Goal: Task Accomplishment & Management: Complete application form

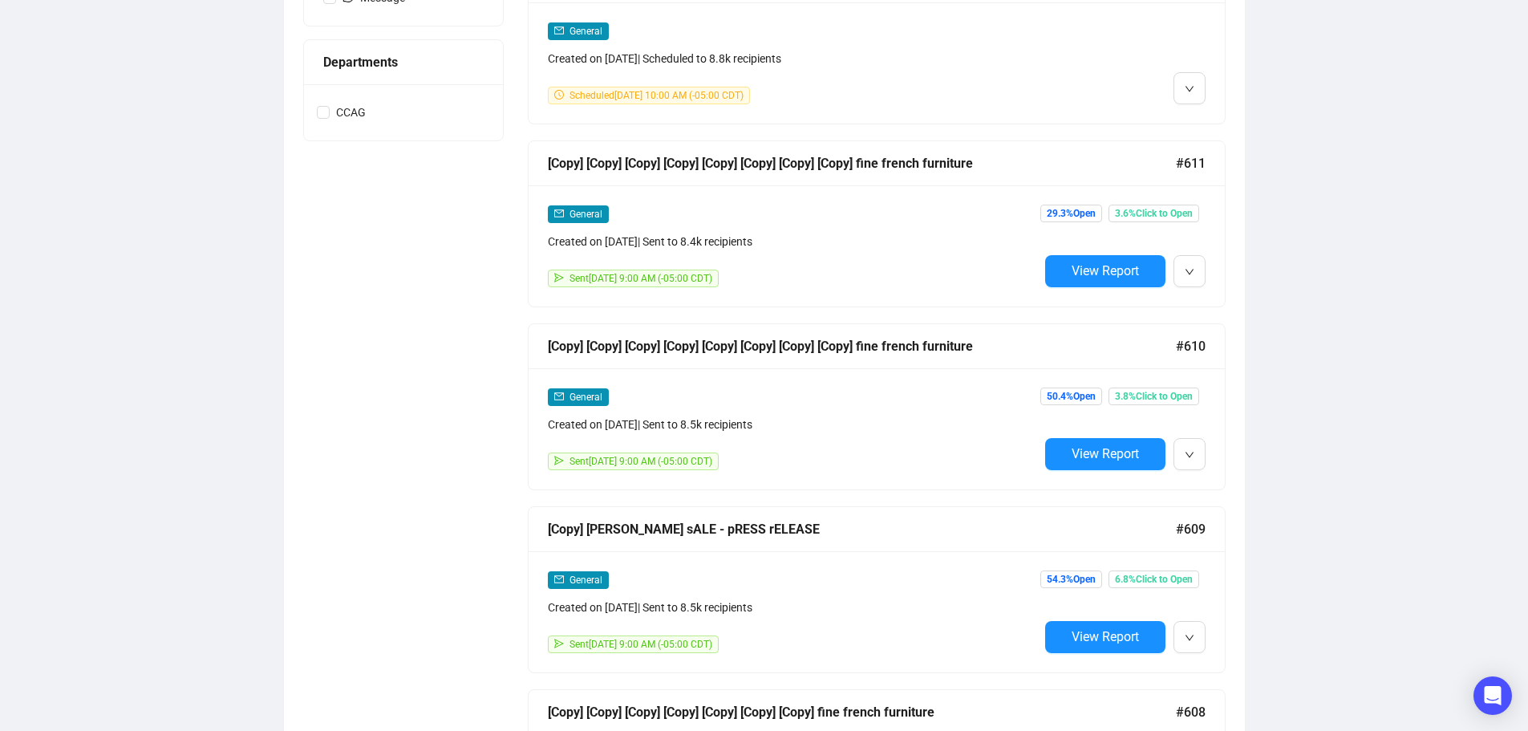
scroll to position [678, 0]
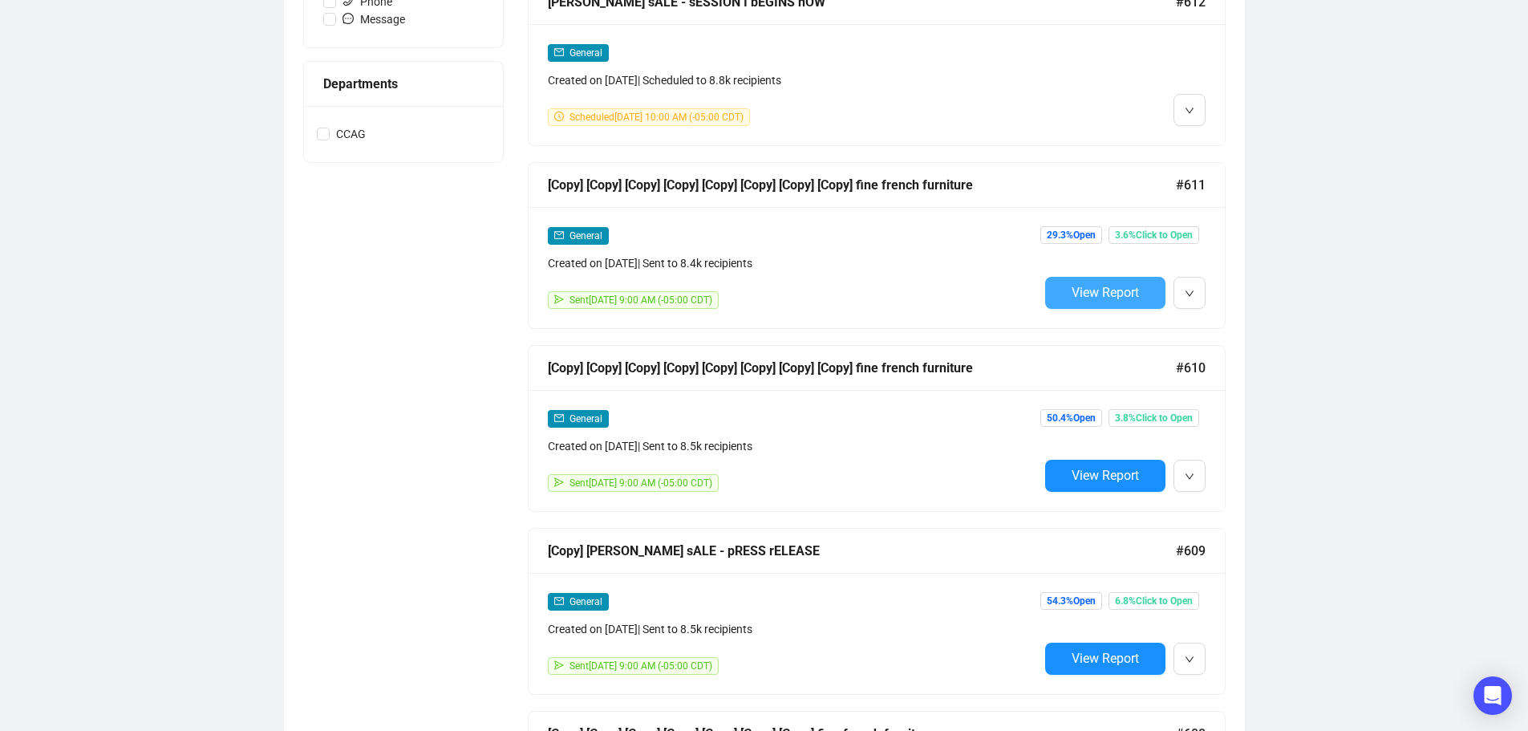
click at [1116, 297] on span "View Report" at bounding box center [1104, 292] width 67 height 15
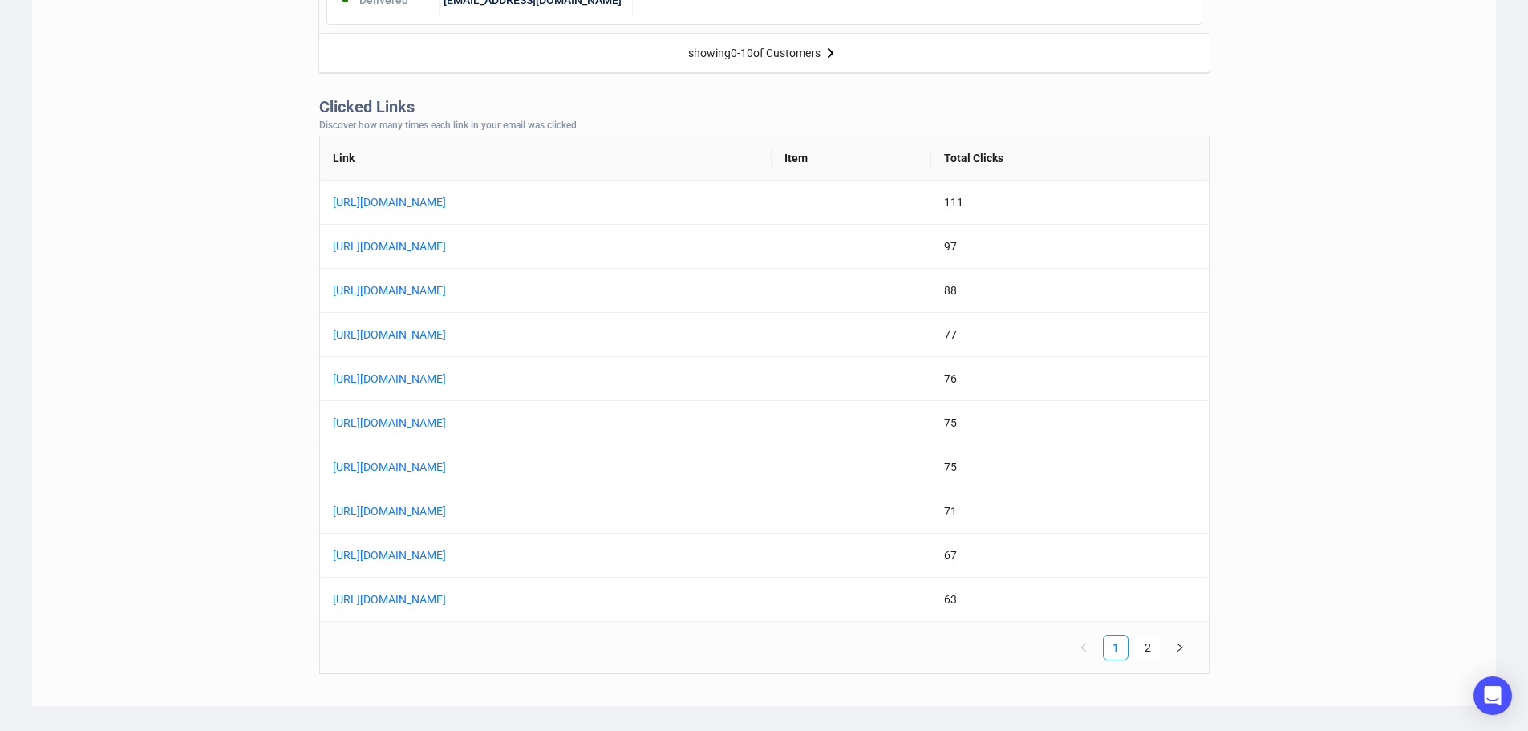
scroll to position [1203, 0]
click at [706, 512] on link "[URL][DOMAIN_NAME]" at bounding box center [533, 510] width 401 height 18
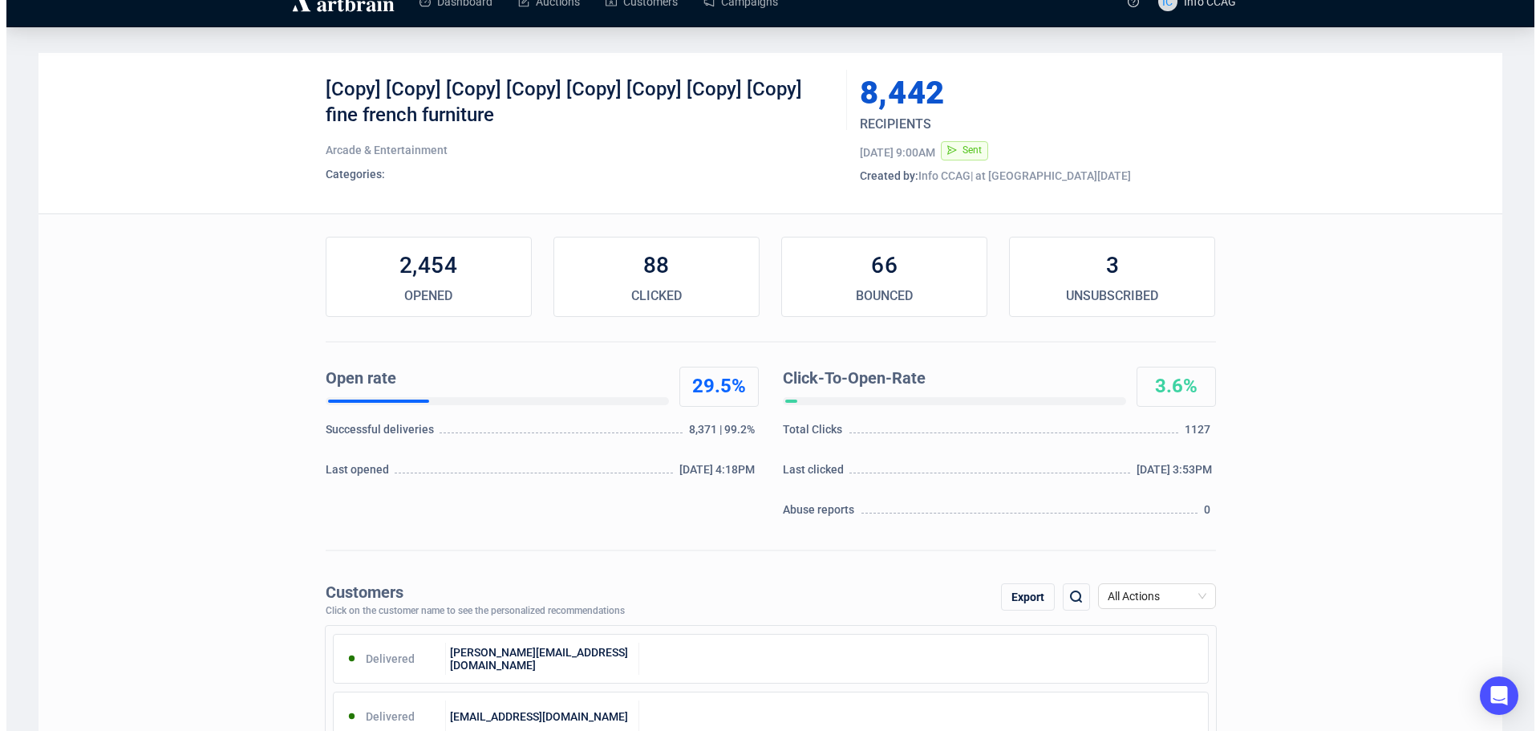
scroll to position [0, 0]
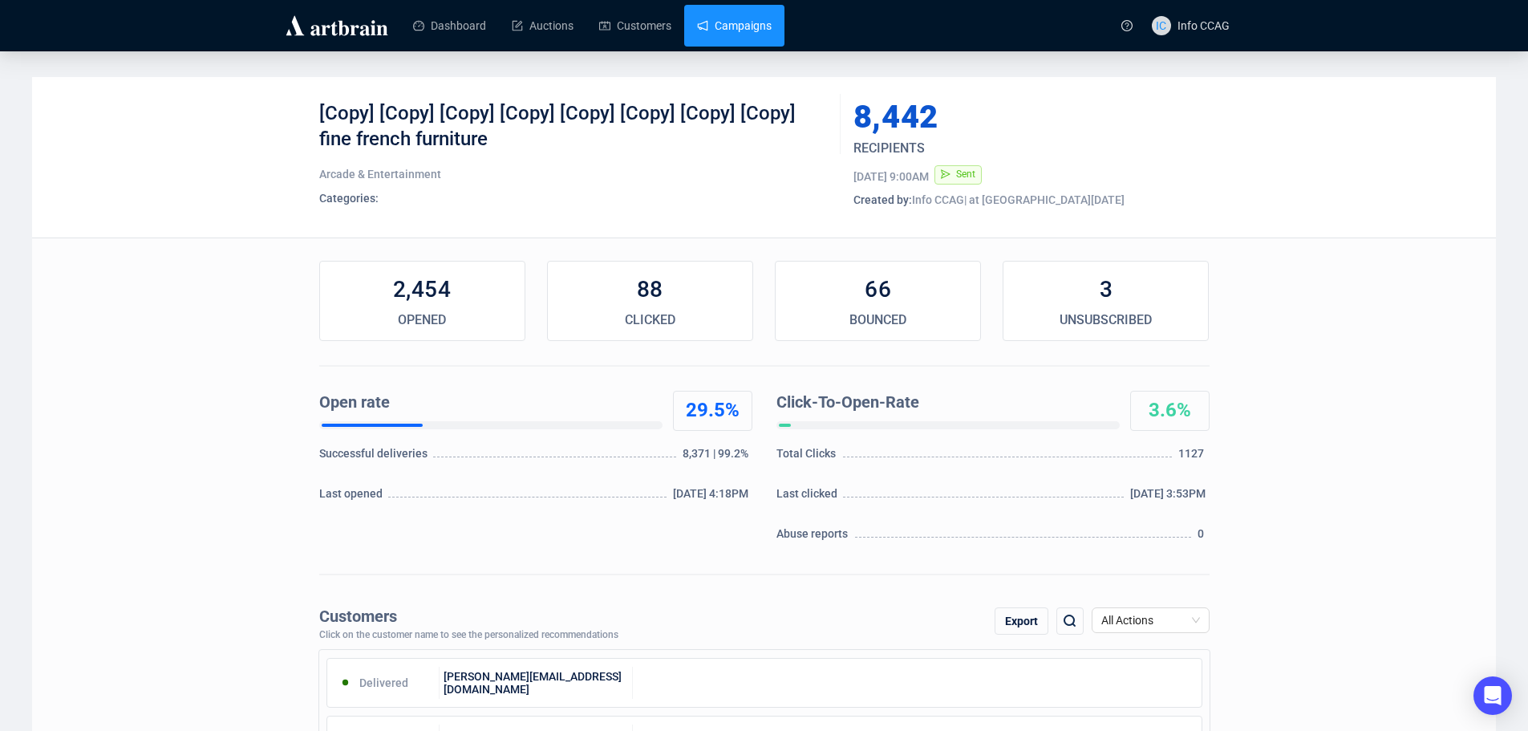
click at [763, 26] on link "Campaigns" at bounding box center [734, 26] width 75 height 42
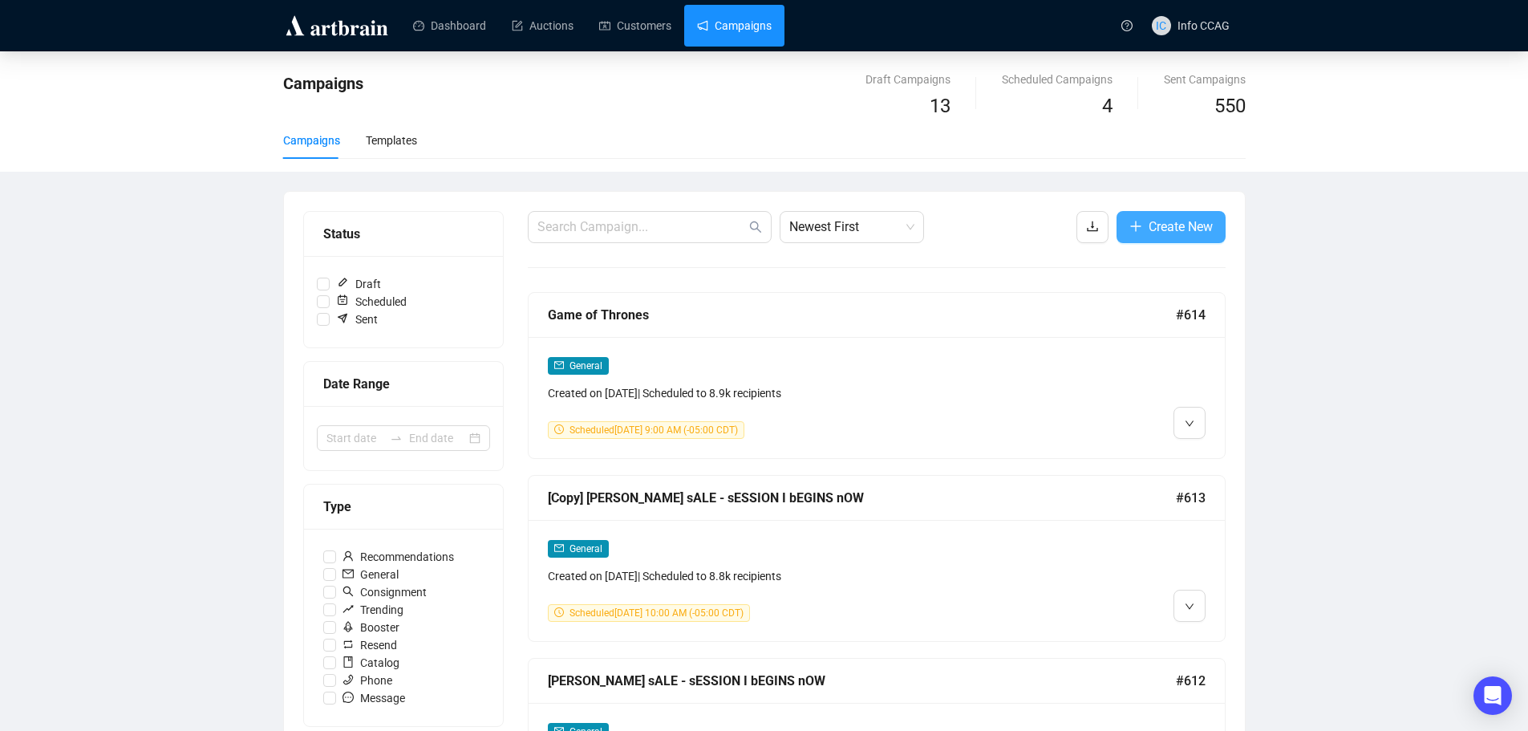
click at [1131, 229] on icon "plus" at bounding box center [1135, 226] width 13 height 13
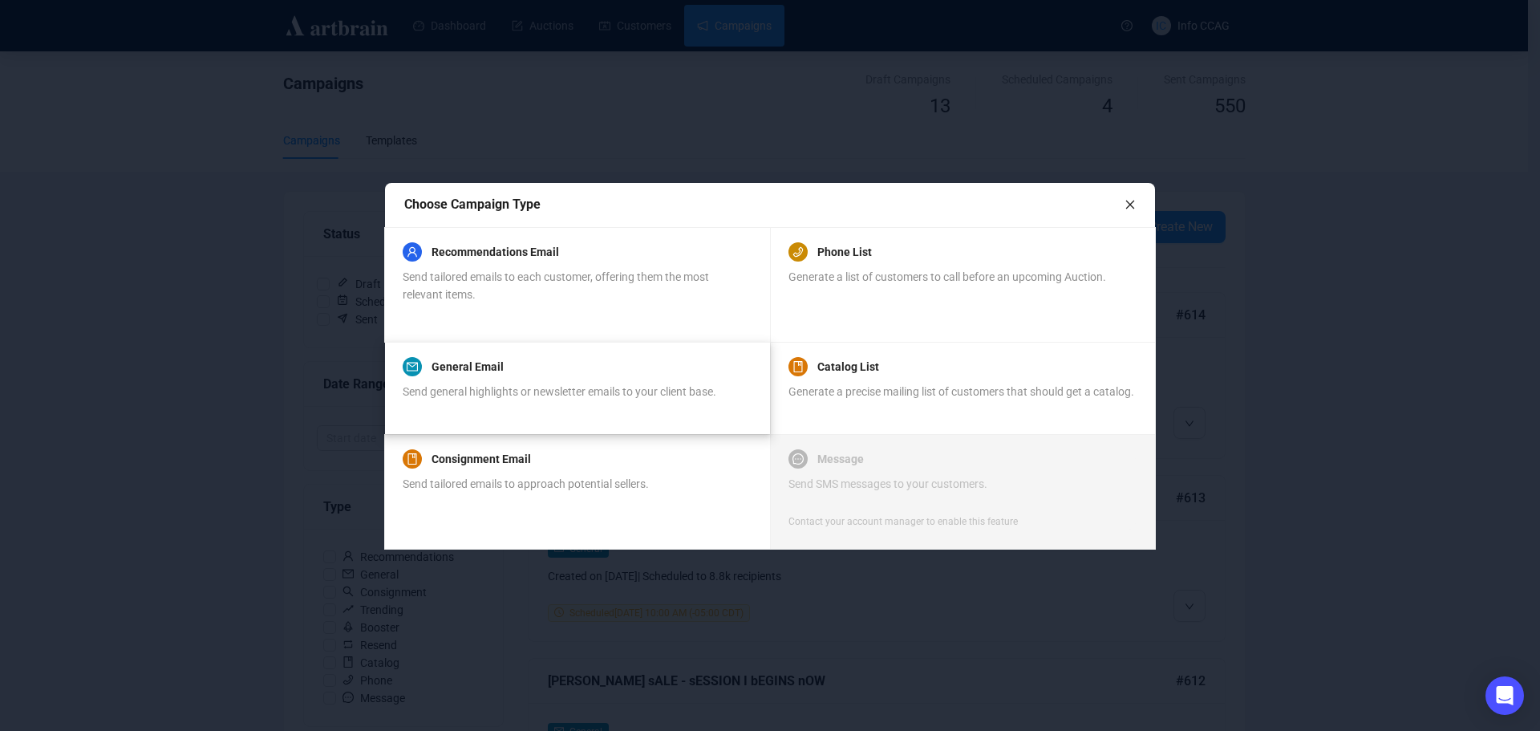
click at [423, 385] on span "Send general highlights or newsletter emails to your client base." at bounding box center [560, 391] width 314 height 13
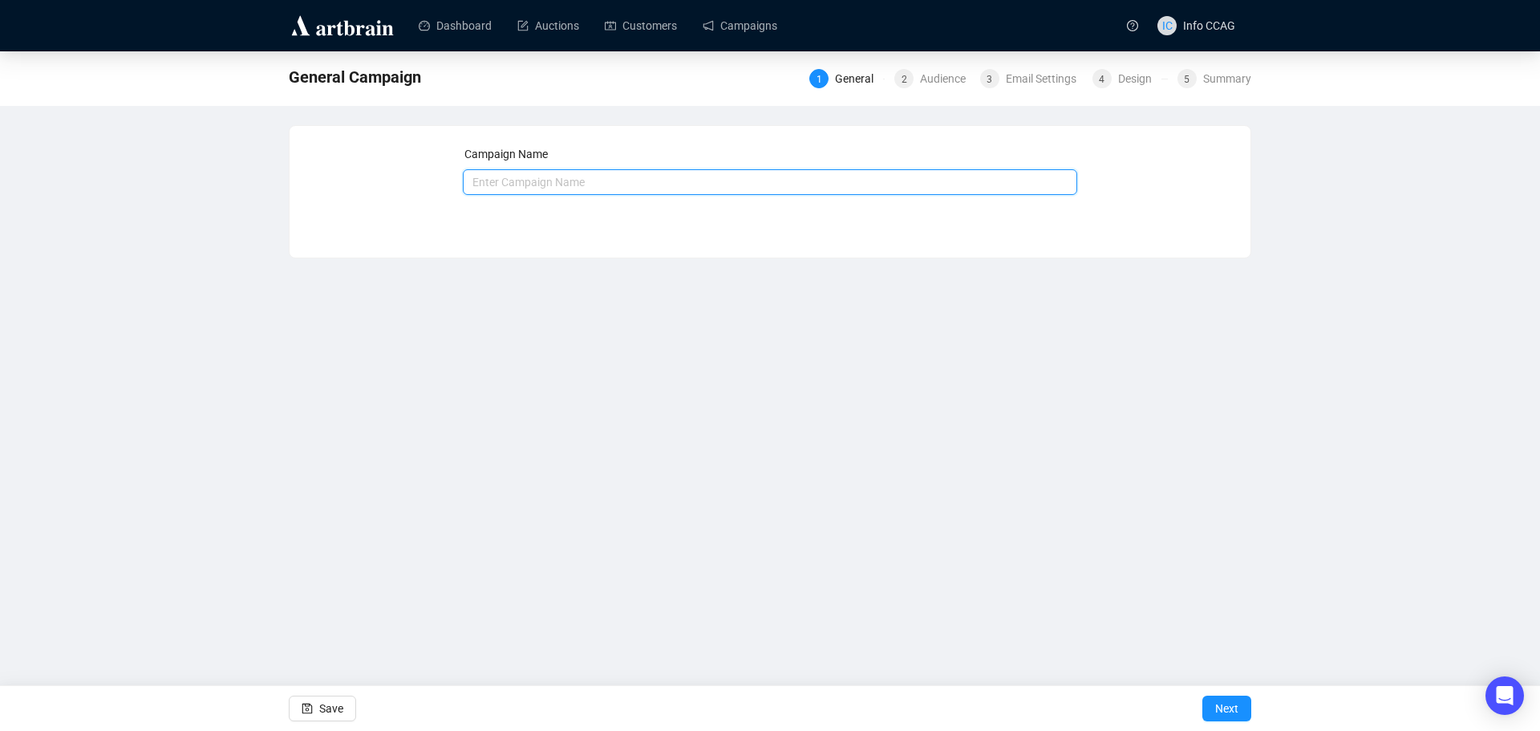
click at [553, 192] on input "text" at bounding box center [770, 182] width 615 height 26
type input "Last Day for Absentee/Telephone Bids"
click at [1224, 707] on span "Next" at bounding box center [1226, 708] width 23 height 45
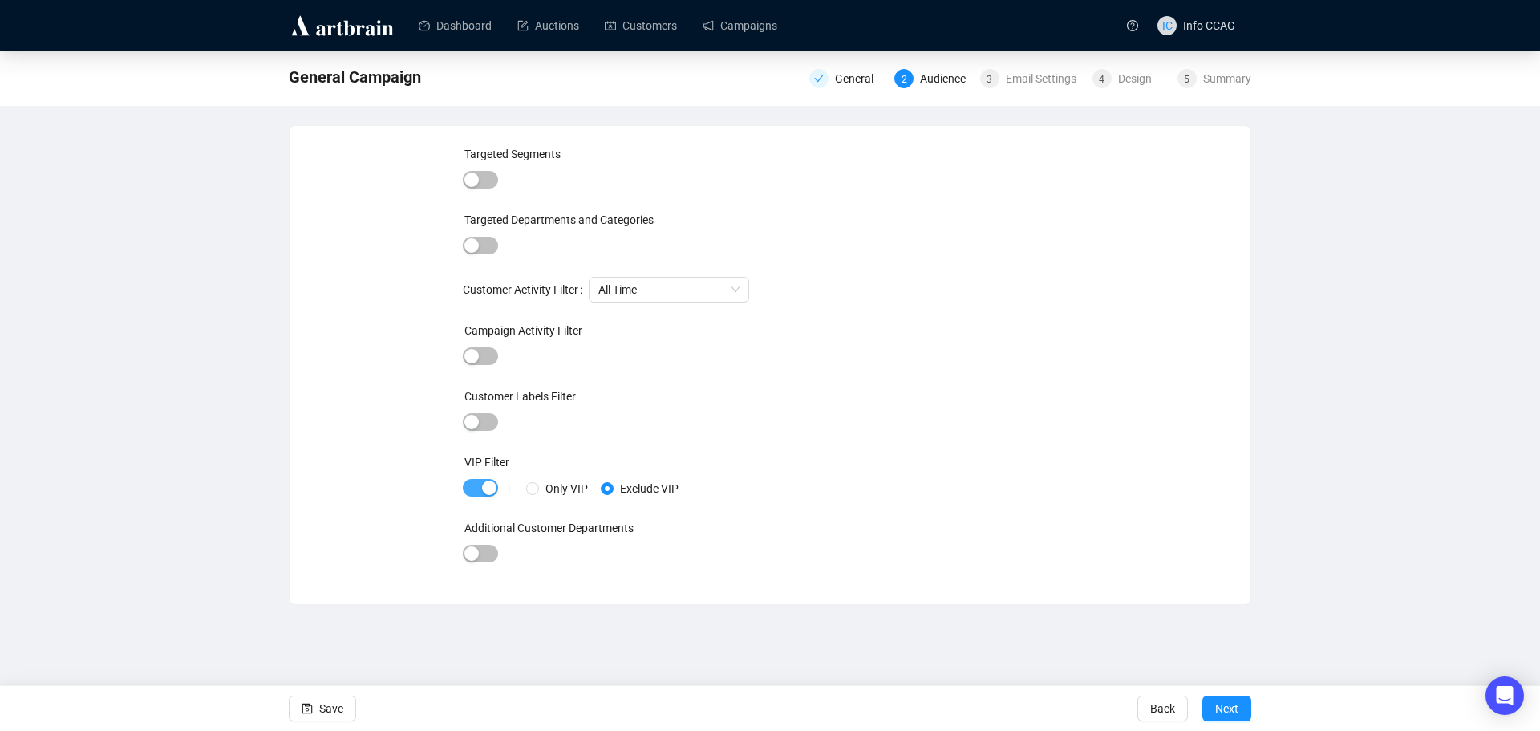
click at [478, 479] on span "button" at bounding box center [480, 488] width 35 height 18
click at [1219, 700] on span "Next" at bounding box center [1226, 708] width 23 height 45
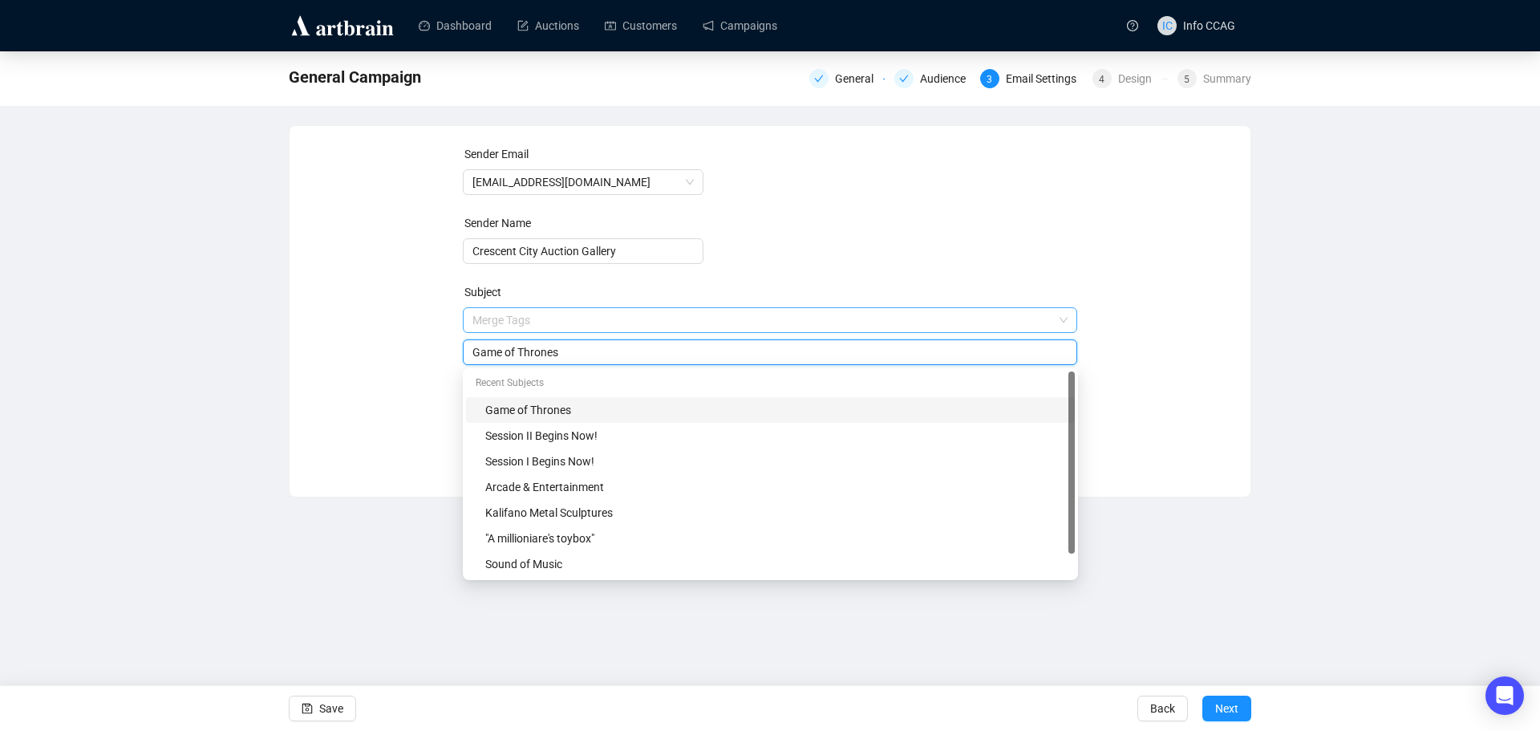
drag, startPoint x: 637, startPoint y: 326, endPoint x: 574, endPoint y: 320, distance: 62.9
click at [574, 320] on span "Merge Tags Game of Thrones" at bounding box center [770, 336] width 615 height 45
drag, startPoint x: 597, startPoint y: 350, endPoint x: 441, endPoint y: 354, distance: 155.6
click at [441, 354] on div "Sender Email [EMAIL_ADDRESS][DOMAIN_NAME] Sender Name Crescent City Auction Gal…" at bounding box center [770, 299] width 922 height 308
type input "Top Lots in the [PERSON_NAME] Sale!"
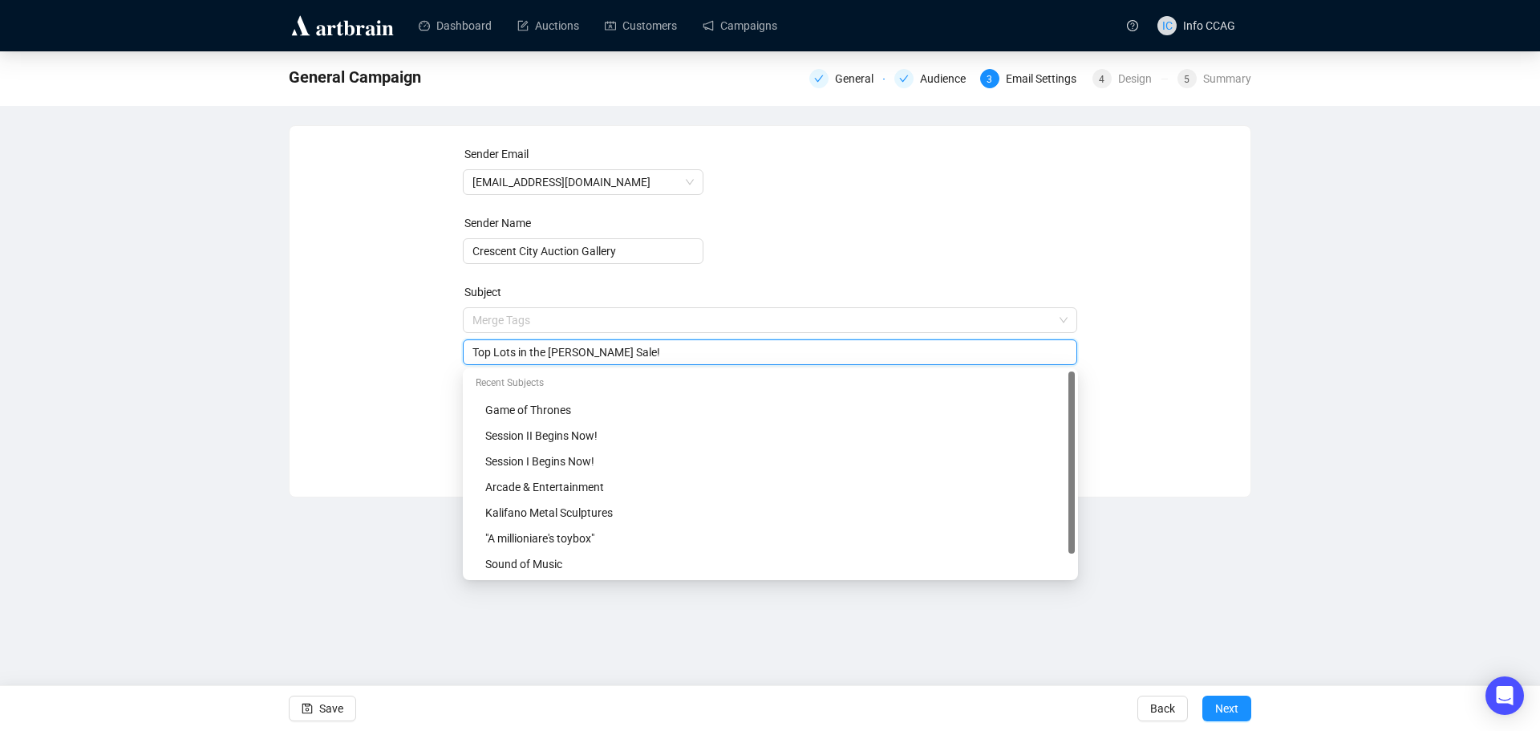
click at [1113, 234] on div "Sender Email [EMAIL_ADDRESS][DOMAIN_NAME] Sender Name Crescent City Auction Gal…" at bounding box center [770, 299] width 922 height 308
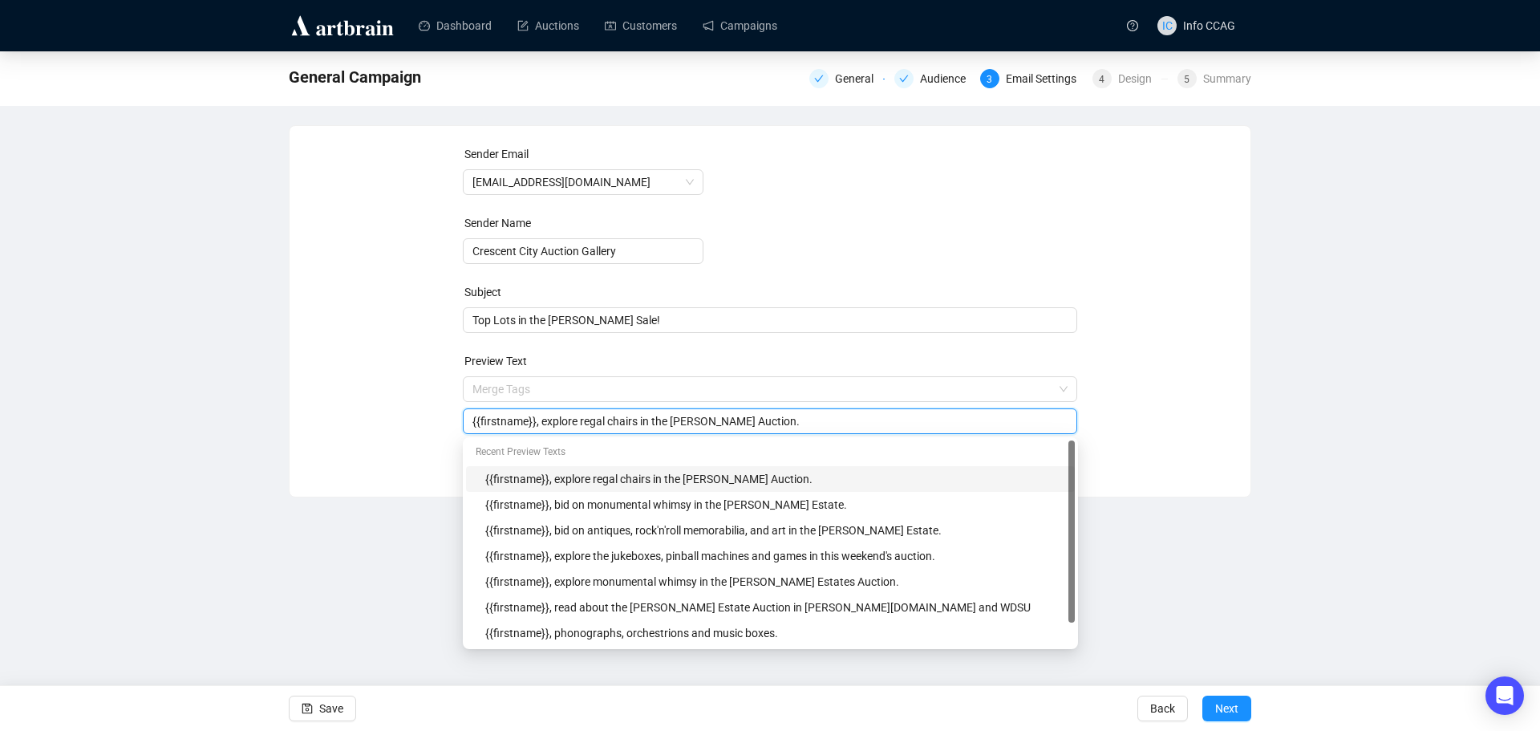
drag, startPoint x: 780, startPoint y: 423, endPoint x: 540, endPoint y: 431, distance: 239.9
click at [540, 431] on div "{{firstname}}, explore regal chairs in the [PERSON_NAME] Auction." at bounding box center [770, 421] width 615 height 26
type input "{{firstname}}, [DATE] is the last day to register for telephone and absentee bi…"
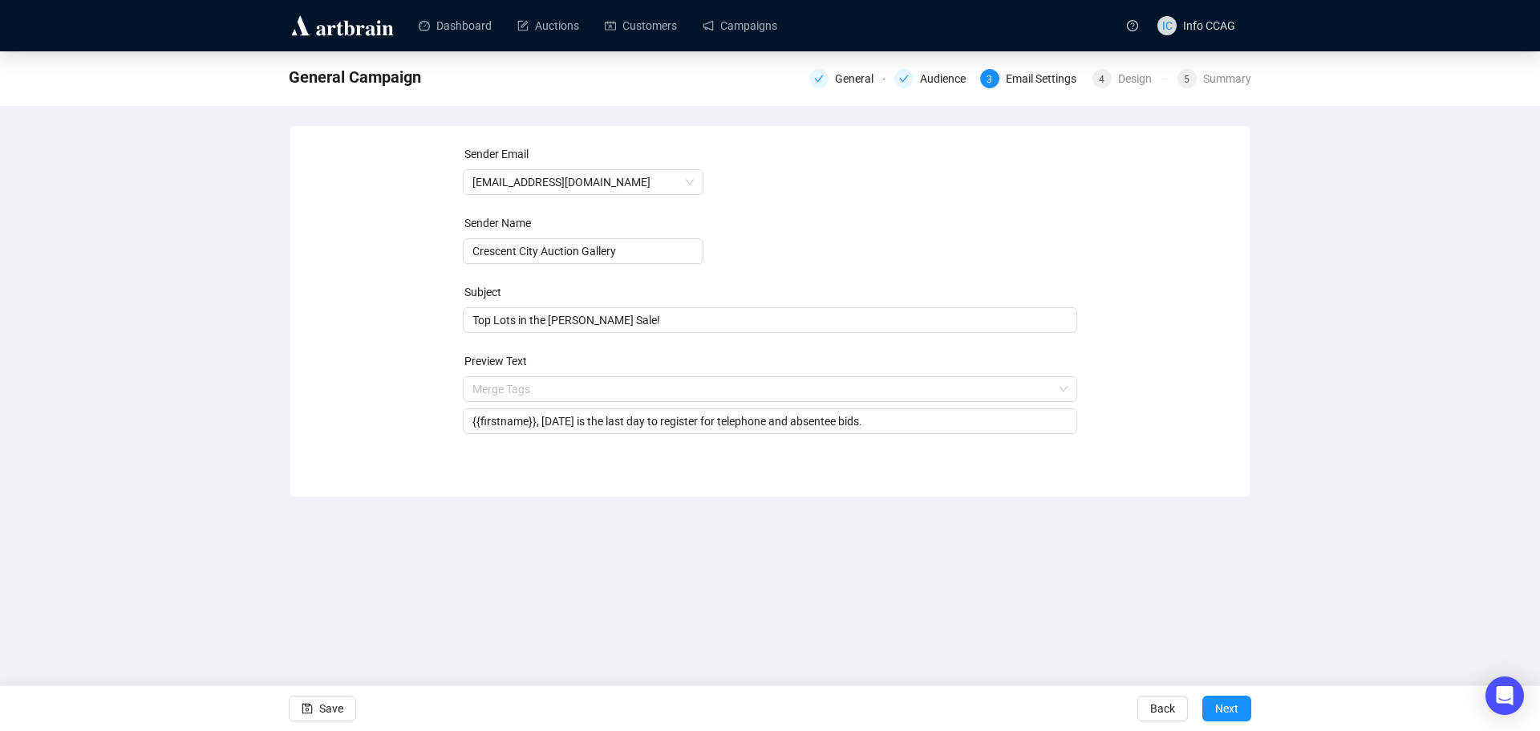
click at [1116, 378] on div "Sender Email [EMAIL_ADDRESS][DOMAIN_NAME] Sender Name Crescent City Auction Gal…" at bounding box center [770, 299] width 922 height 308
click at [1236, 703] on span "Next" at bounding box center [1226, 708] width 23 height 45
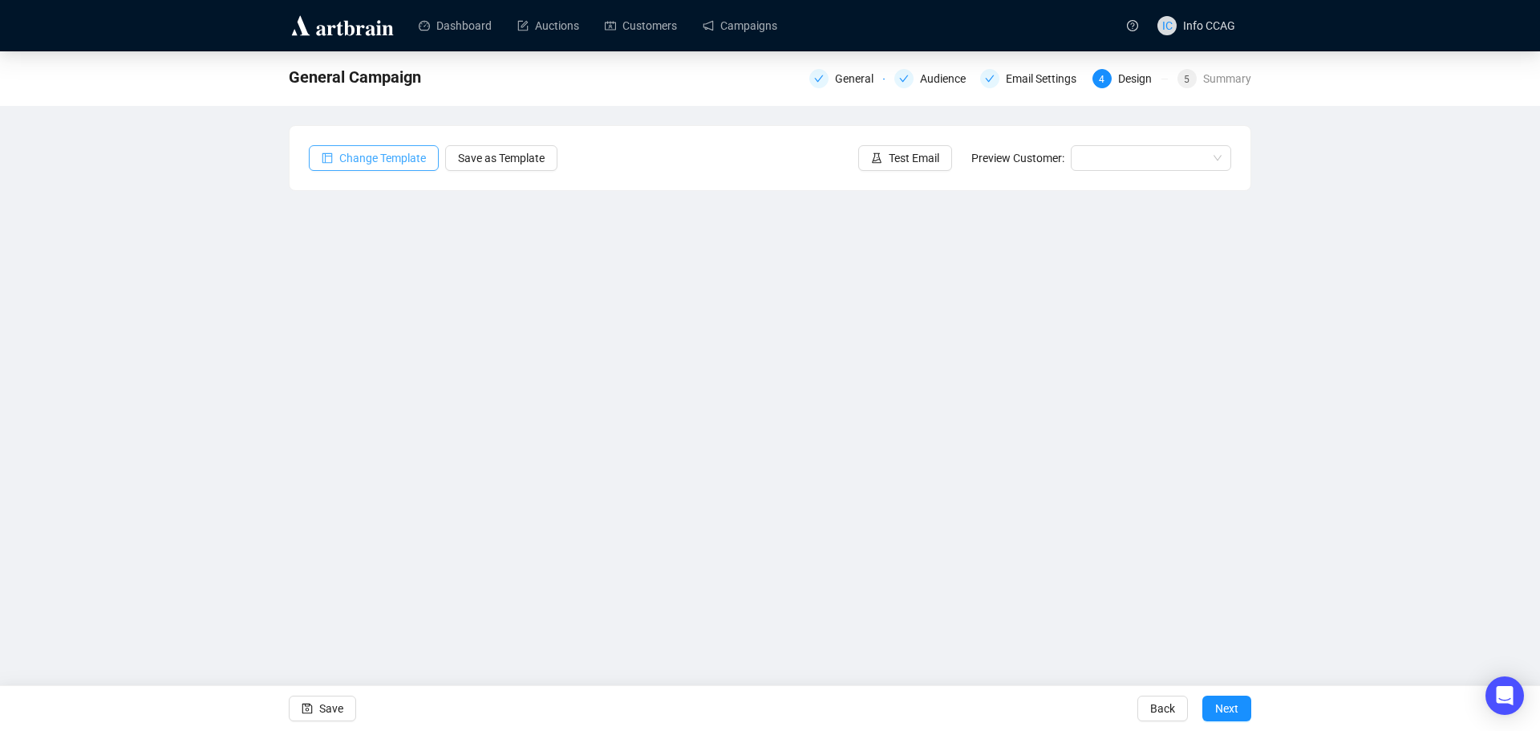
click at [368, 158] on span "Change Template" at bounding box center [382, 158] width 87 height 18
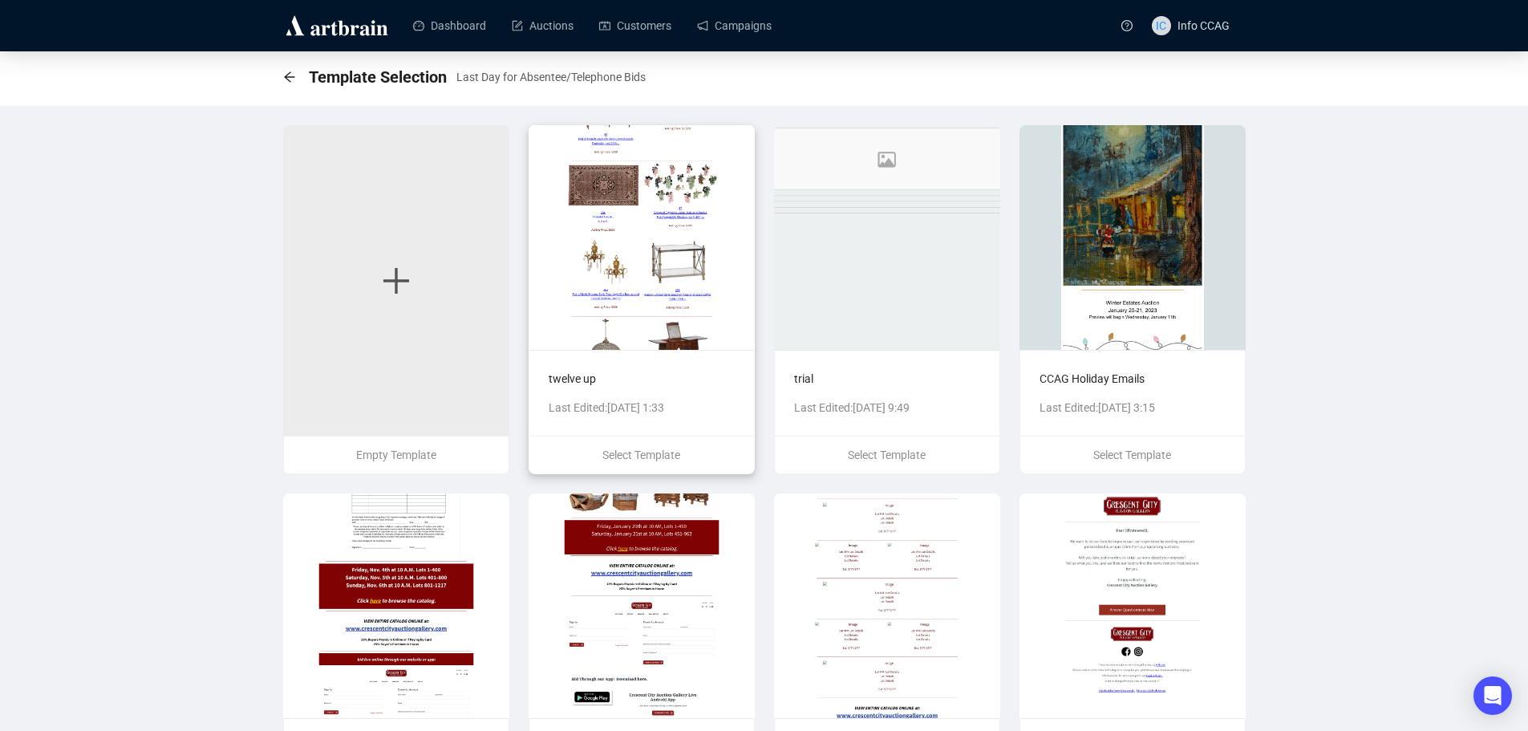
click at [614, 220] on img at bounding box center [641, 237] width 226 height 225
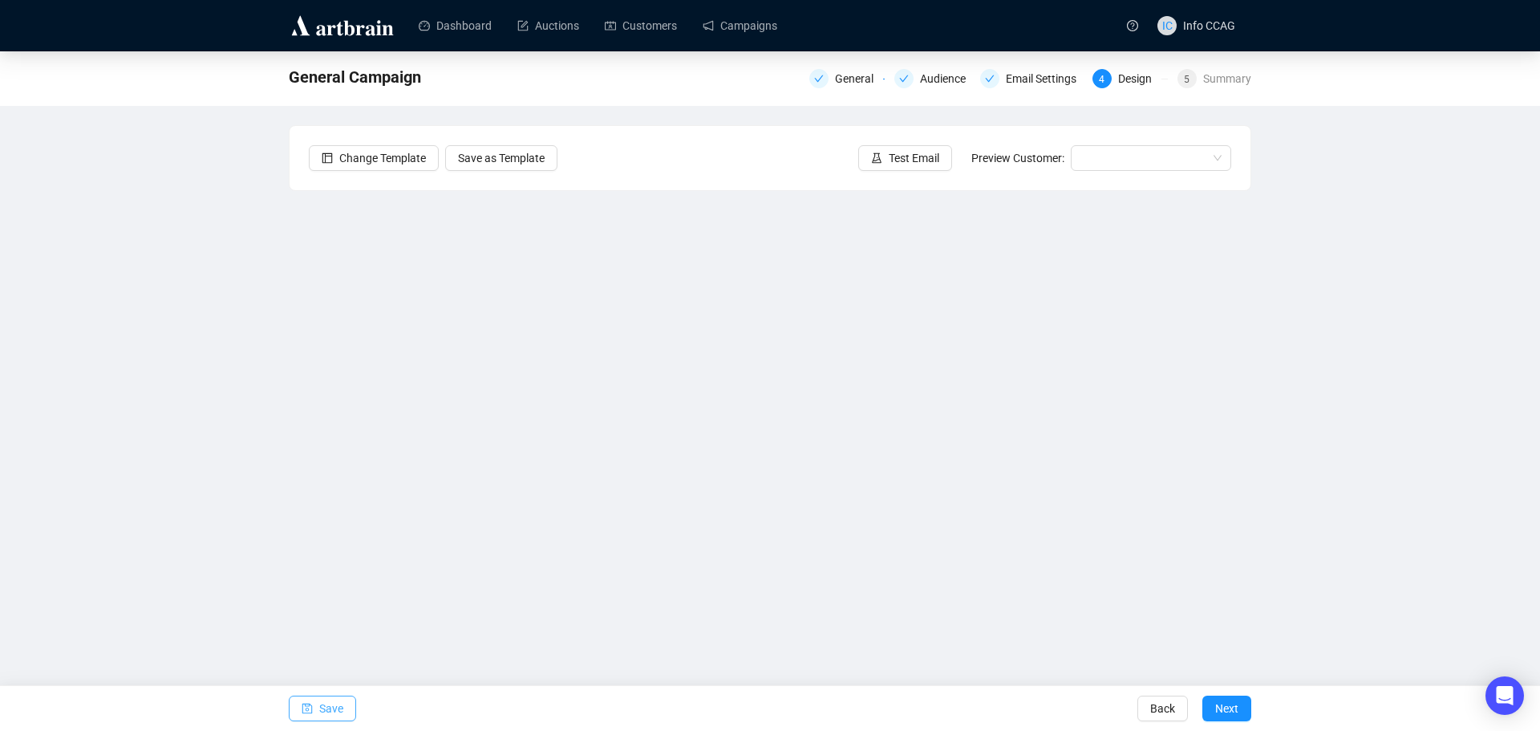
click at [335, 704] on span "Save" at bounding box center [331, 708] width 24 height 45
click at [334, 711] on span "Save" at bounding box center [331, 708] width 24 height 45
click at [336, 714] on span "Save" at bounding box center [331, 708] width 24 height 45
